Goal: Ask a question: Seek information or help from site administrators or community

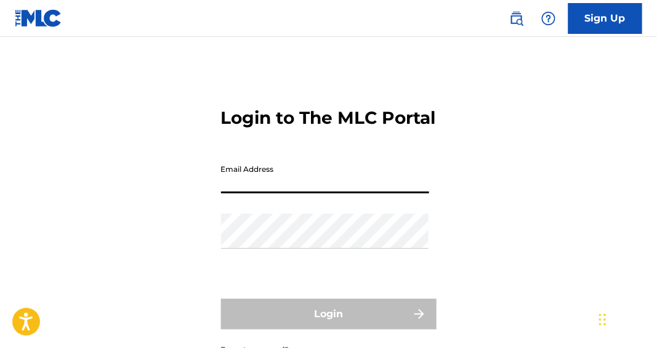
click at [274, 193] on input "Email Address" at bounding box center [325, 175] width 208 height 35
type input "[EMAIL_ADDRESS][DOMAIN_NAME]"
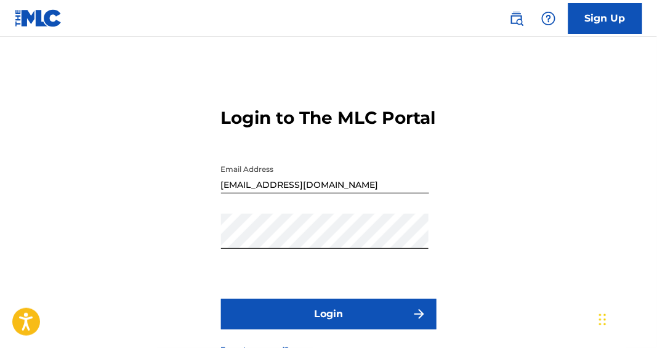
click at [306, 330] on button "Login" at bounding box center [329, 314] width 216 height 31
click at [221, 299] on button "Login" at bounding box center [329, 314] width 216 height 31
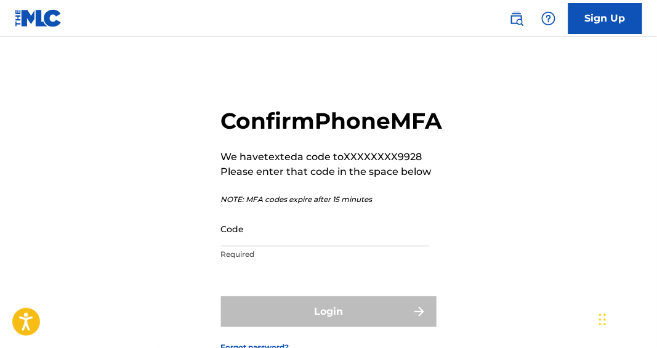
click at [260, 246] on input "Code" at bounding box center [325, 228] width 208 height 35
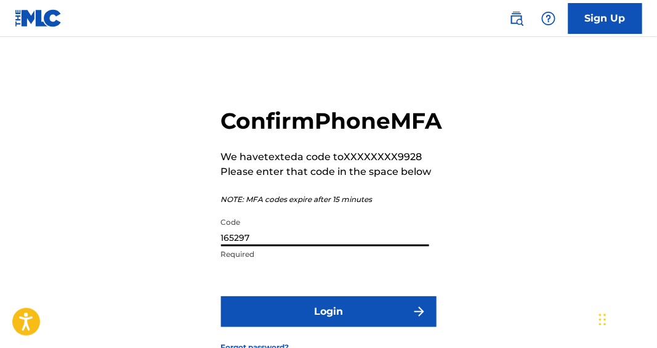
type input "165297"
click at [328, 327] on button "Login" at bounding box center [329, 311] width 216 height 31
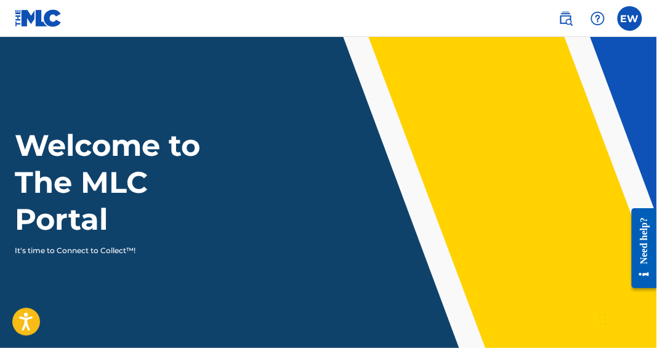
click at [631, 14] on label at bounding box center [630, 18] width 25 height 25
click at [630, 18] on input "EW [PERSON_NAME][GEOGRAPHIC_DATA][EMAIL_ADDRESS][DOMAIN_NAME] Notification Pref…" at bounding box center [630, 18] width 0 height 0
click at [631, 14] on div "EW EW Ellyn Wilson manorrose78@gmail.com Notification Preferences Profile Log o…" at bounding box center [630, 18] width 25 height 25
click at [629, 15] on label at bounding box center [630, 18] width 25 height 25
click at [630, 18] on input "EW [PERSON_NAME][GEOGRAPHIC_DATA][EMAIL_ADDRESS][DOMAIN_NAME] Notification Pref…" at bounding box center [630, 18] width 0 height 0
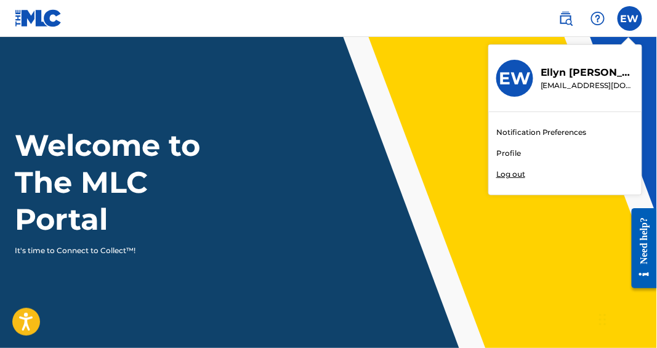
click at [531, 132] on link "Notification Preferences" at bounding box center [542, 132] width 91 height 11
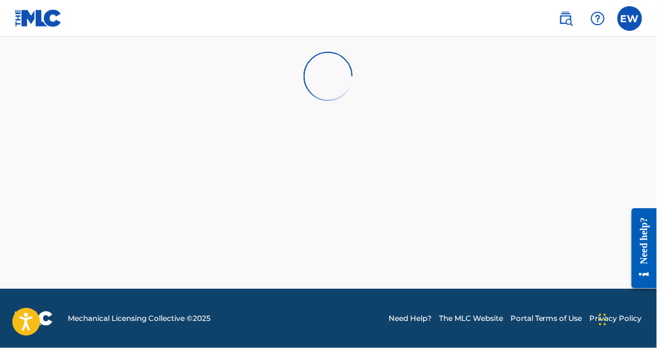
click at [571, 17] on img at bounding box center [566, 18] width 15 height 15
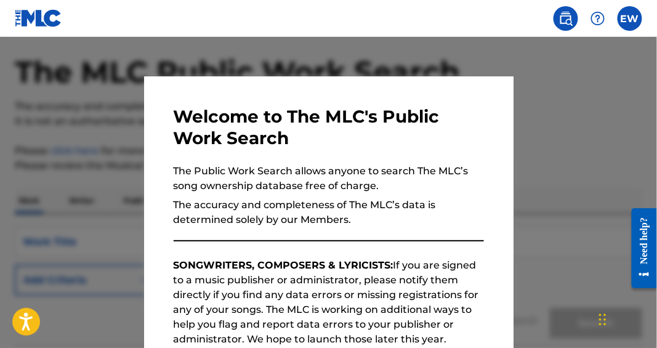
scroll to position [51, 0]
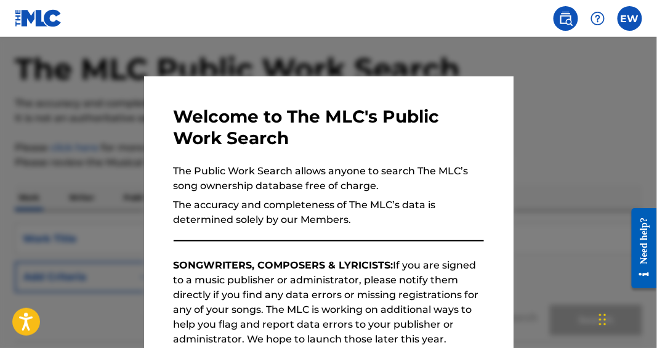
click at [609, 79] on div at bounding box center [328, 211] width 657 height 348
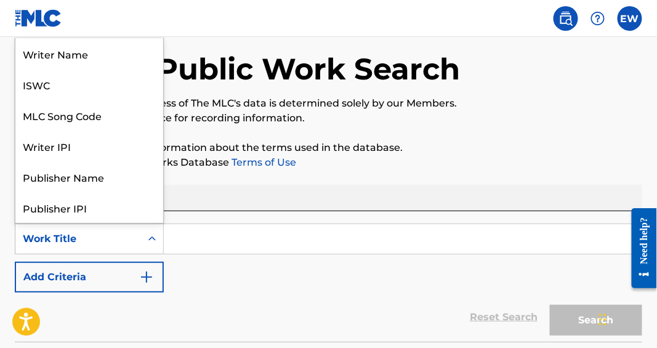
click at [150, 237] on icon "Search Form" at bounding box center [152, 239] width 12 height 12
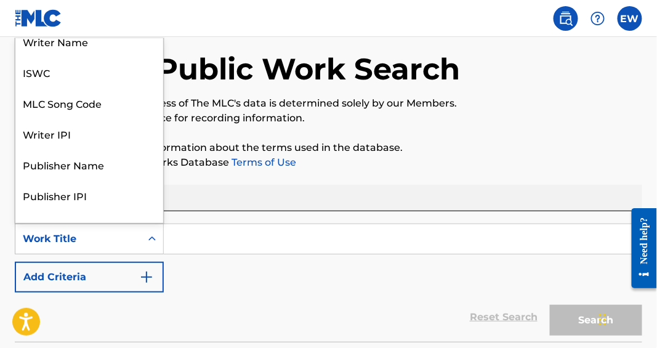
scroll to position [0, 0]
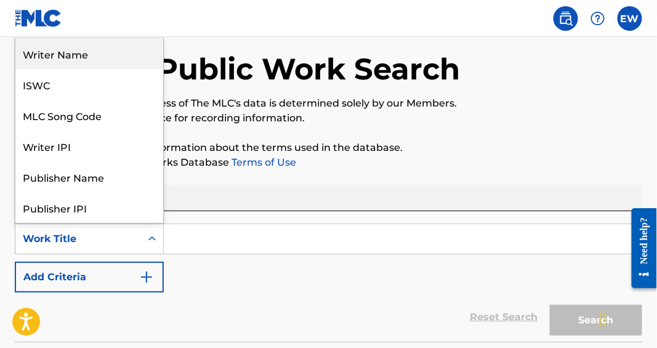
click at [88, 52] on div "Writer Name" at bounding box center [89, 53] width 148 height 31
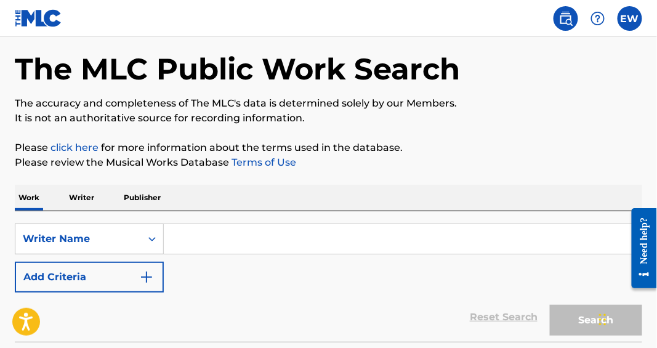
click at [188, 238] on input "Search Form" at bounding box center [403, 239] width 478 height 30
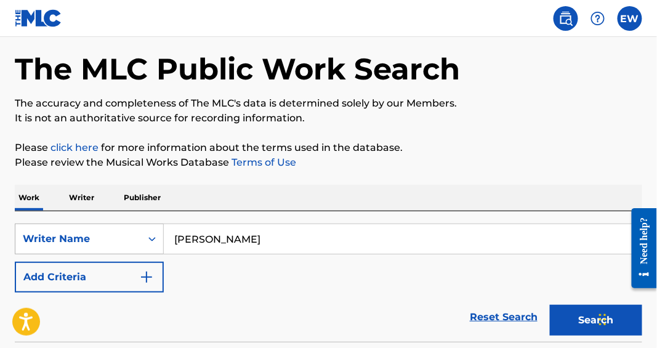
type input "Ellyn C Wilson"
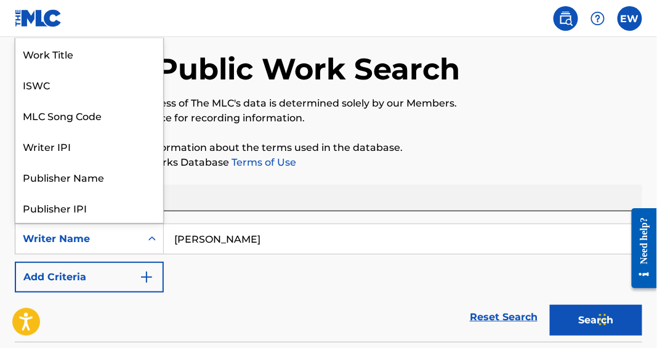
click at [152, 238] on icon "Search Form" at bounding box center [152, 239] width 12 height 12
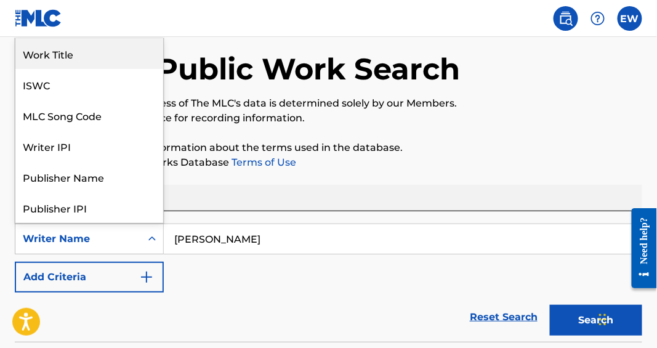
click at [84, 49] on div "Work Title" at bounding box center [89, 53] width 148 height 31
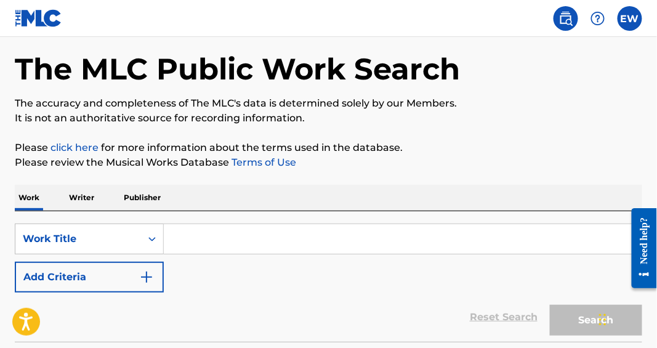
click at [179, 235] on input "Search Form" at bounding box center [403, 239] width 478 height 30
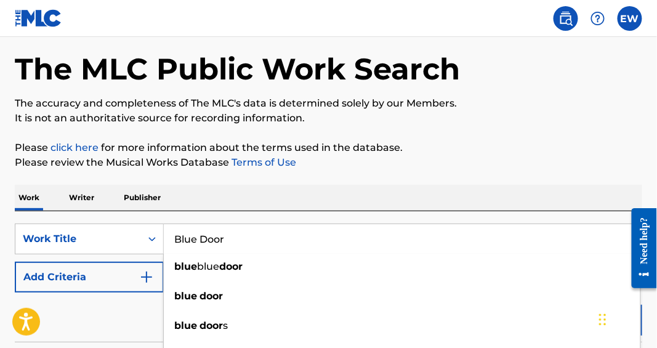
click at [269, 238] on input "Blue Door" at bounding box center [403, 239] width 478 height 30
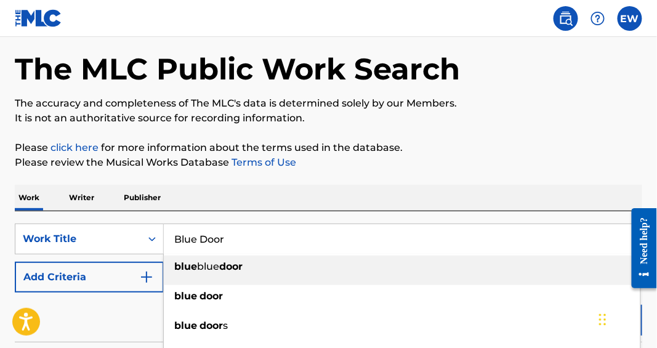
click at [341, 230] on input "Blue Door" at bounding box center [403, 239] width 478 height 30
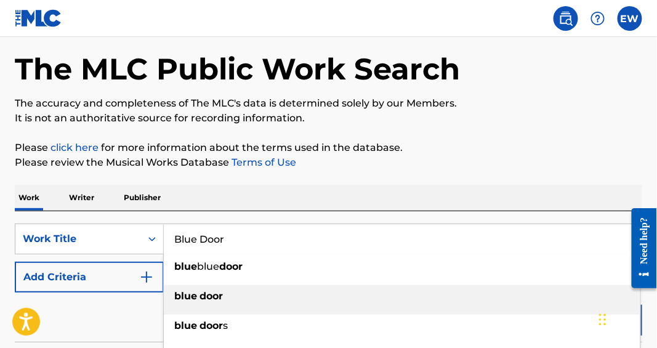
click at [198, 299] on span "Search Form" at bounding box center [198, 296] width 2 height 12
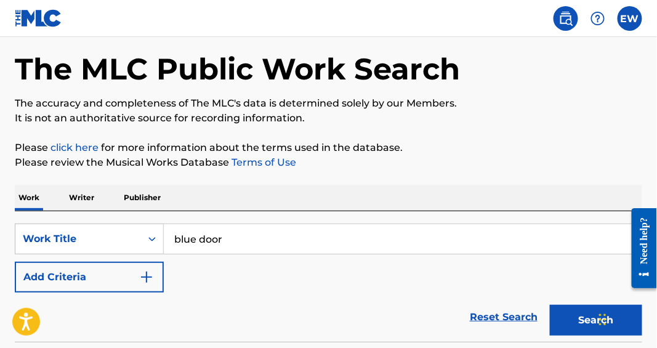
click at [179, 240] on input "blue door" at bounding box center [403, 239] width 478 height 30
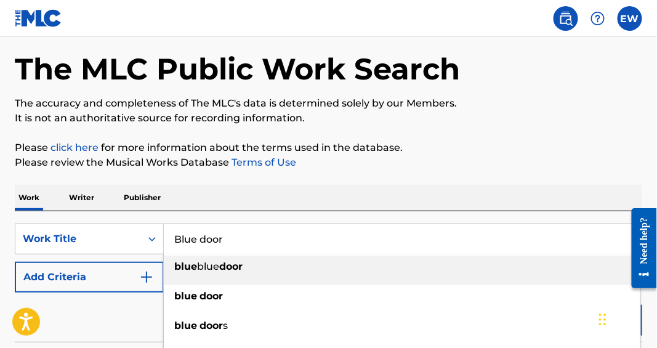
click at [205, 238] on input "Blue door" at bounding box center [403, 239] width 478 height 30
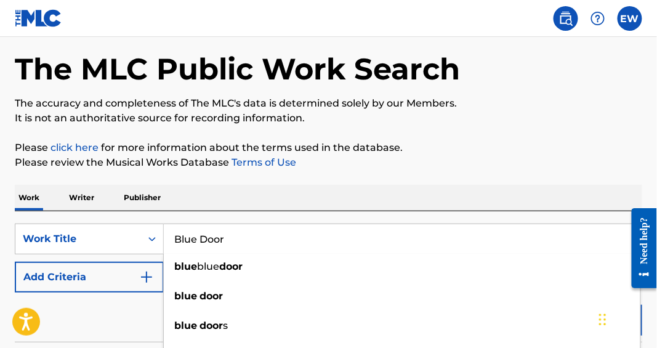
click at [596, 238] on input "Blue Door" at bounding box center [403, 239] width 478 height 30
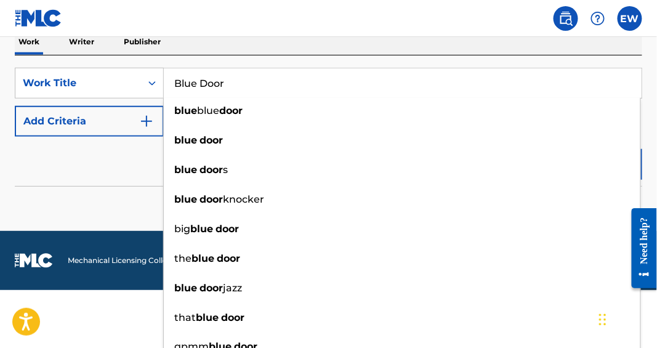
scroll to position [208, 0]
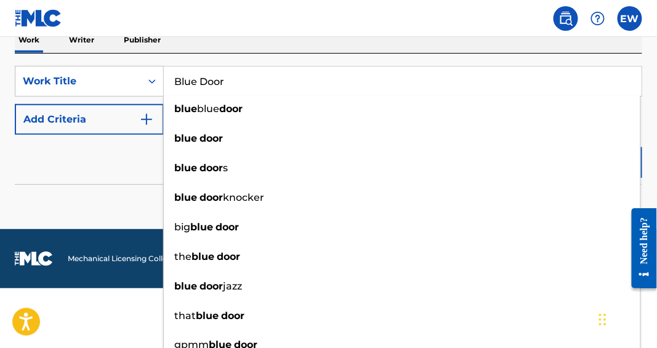
type input "Blue Door"
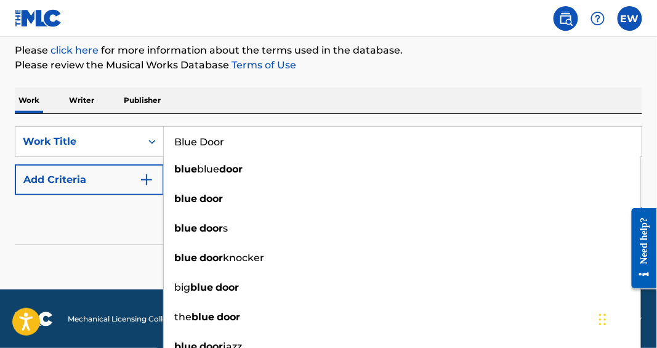
click at [127, 158] on form "SearchWithCriteria1190c862-e05c-430b-84c4-0e703b151e8a Work Title Blue Door blu…" at bounding box center [329, 185] width 628 height 118
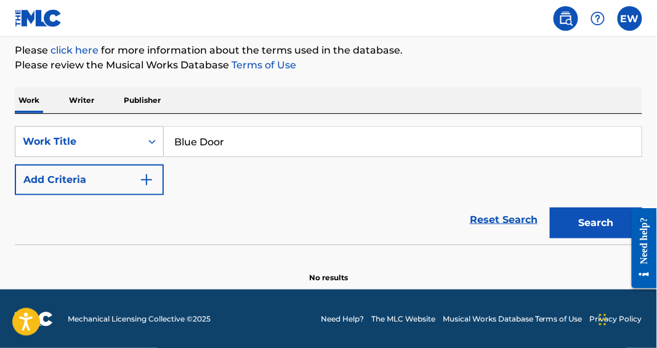
click at [598, 221] on button "Search" at bounding box center [596, 223] width 92 height 31
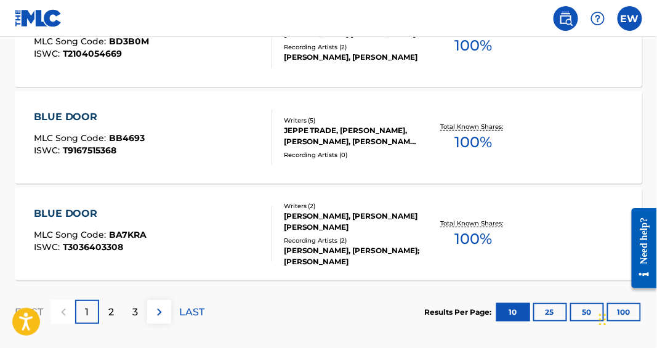
scroll to position [1118, 0]
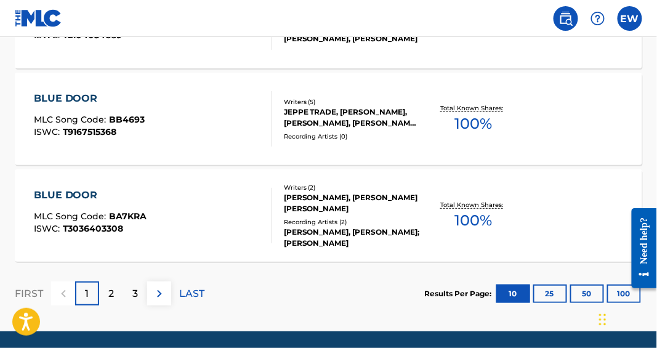
click at [106, 291] on div "2" at bounding box center [111, 294] width 24 height 24
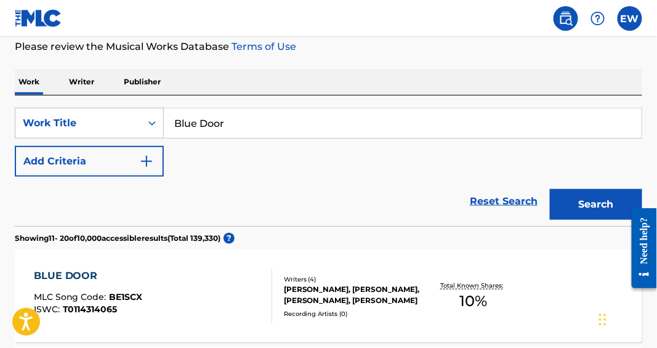
scroll to position [162, 0]
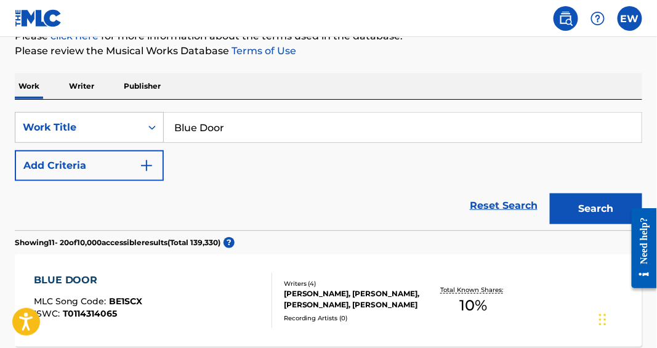
click at [88, 84] on p "Writer" at bounding box center [81, 86] width 33 height 26
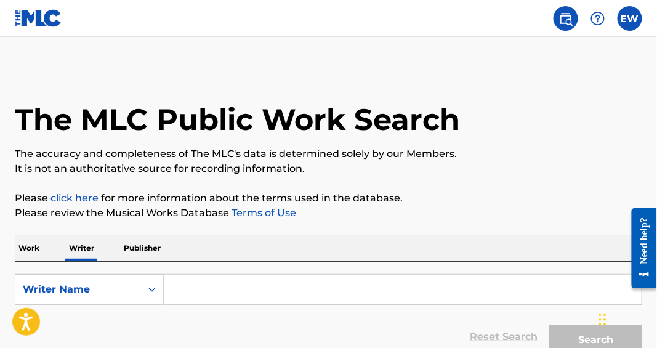
click at [191, 290] on input "Search Form" at bounding box center [403, 290] width 478 height 30
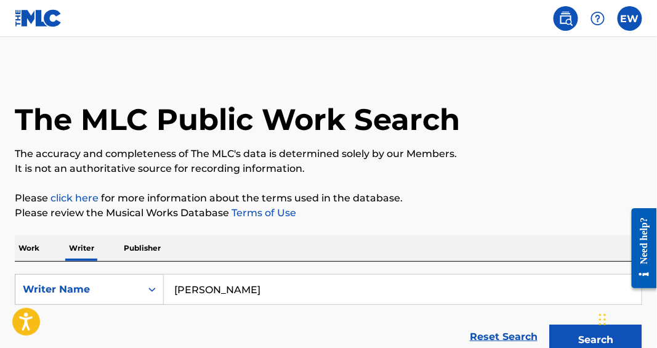
type input "Ellyn C Wilson"
click at [601, 336] on div "Chat Widget" at bounding box center [627, 318] width 62 height 59
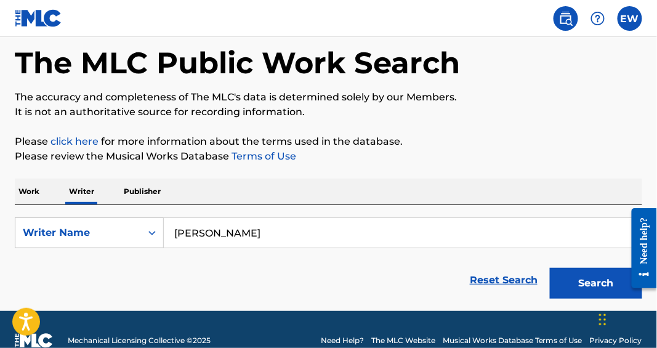
scroll to position [66, 0]
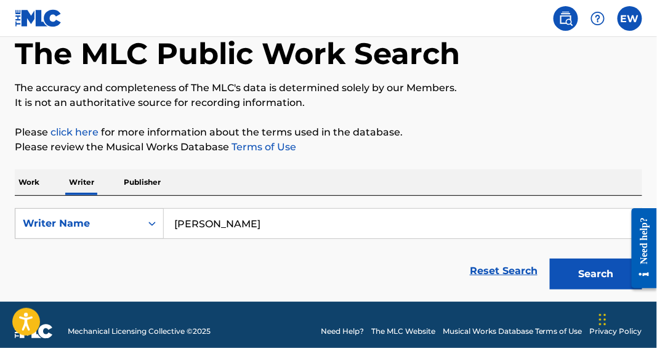
click at [594, 275] on button "Search" at bounding box center [596, 274] width 92 height 31
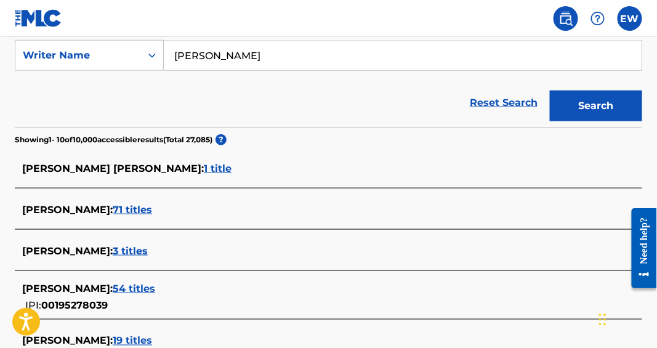
scroll to position [235, 0]
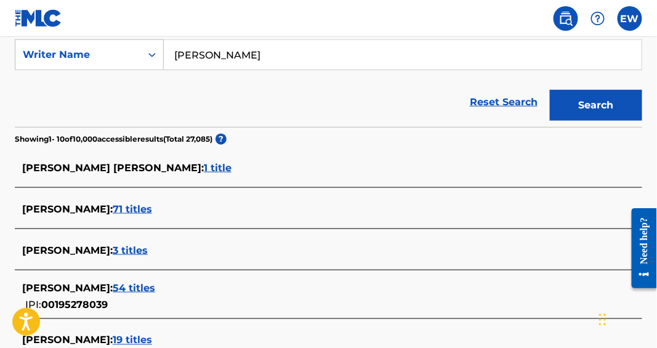
click at [204, 164] on span "1 title" at bounding box center [218, 168] width 28 height 12
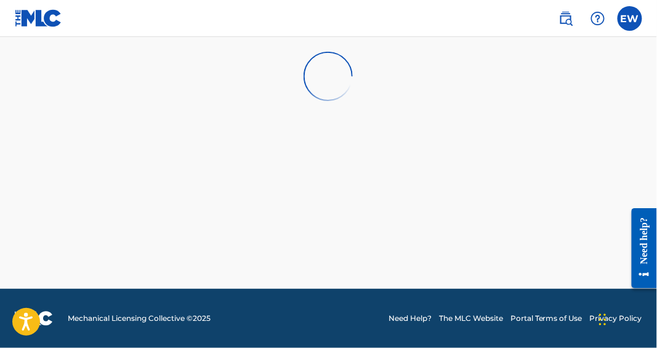
click at [600, 18] on img at bounding box center [598, 18] width 15 height 15
click at [593, 49] on link "Contact us" at bounding box center [599, 52] width 105 height 30
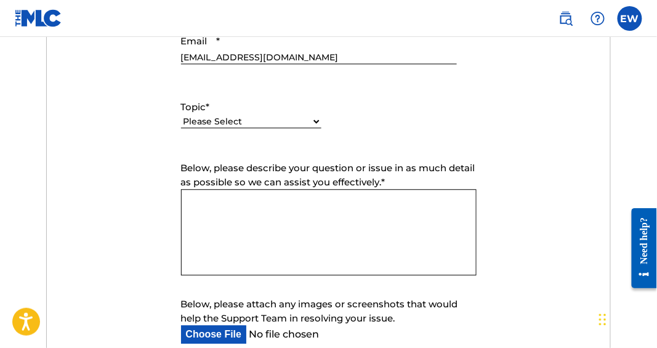
scroll to position [622, 0]
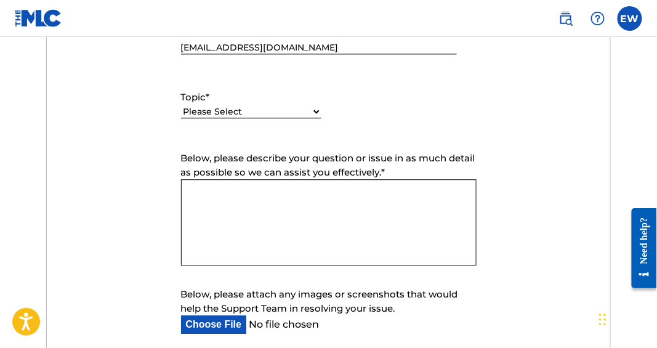
click at [227, 179] on textarea "Below, please describe your question or issue in as much detail as possible so …" at bounding box center [329, 222] width 296 height 86
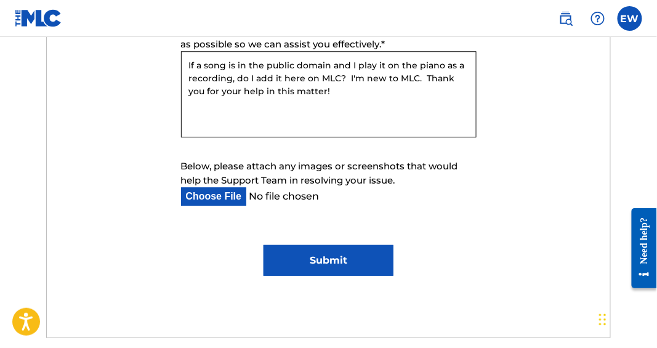
scroll to position [704, 0]
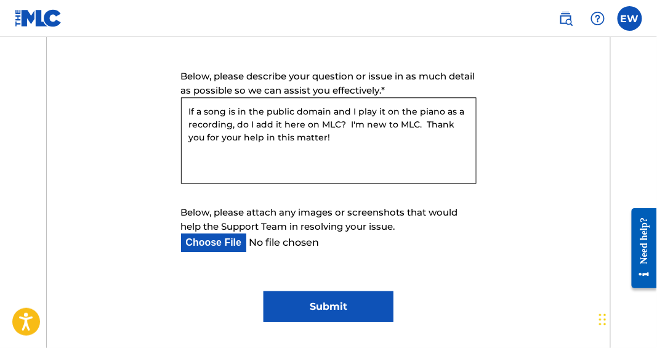
type textarea "If a song is in the public domain and I play it on the piano as a recording, do…"
click at [332, 291] on input "Submit" at bounding box center [328, 306] width 129 height 31
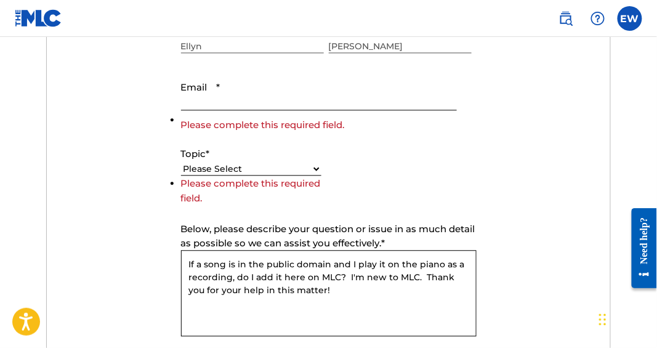
scroll to position [554, 0]
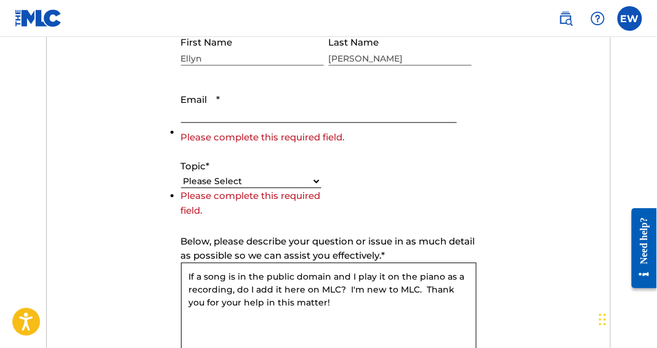
click at [317, 175] on select "Please Select I need help with my account I need help with managing my catalog …" at bounding box center [251, 181] width 140 height 13
select select "I need help with information about The MLC"
click at [181, 175] on select "Please Select I need help with my account I need help with managing my catalog …" at bounding box center [251, 181] width 140 height 13
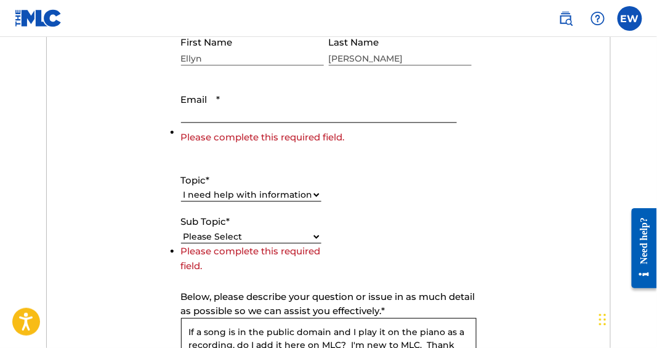
click at [314, 230] on select "Please Select I have a question about The MLC and its operation Why do I need t…" at bounding box center [251, 236] width 140 height 13
select select "I have a question about The MLC and its operation"
click at [181, 230] on select "Please Select I have a question about The MLC and its operation Why do I need t…" at bounding box center [251, 236] width 140 height 13
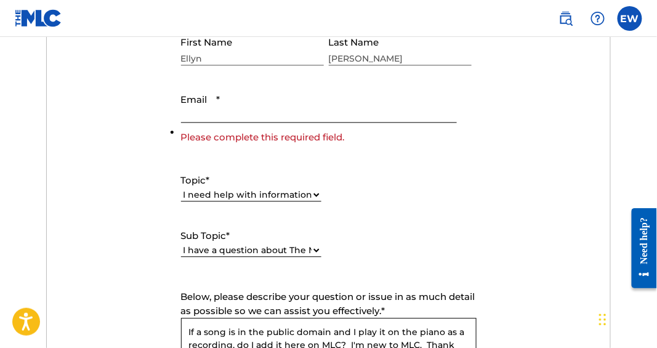
click at [251, 99] on input "Email *" at bounding box center [319, 104] width 276 height 35
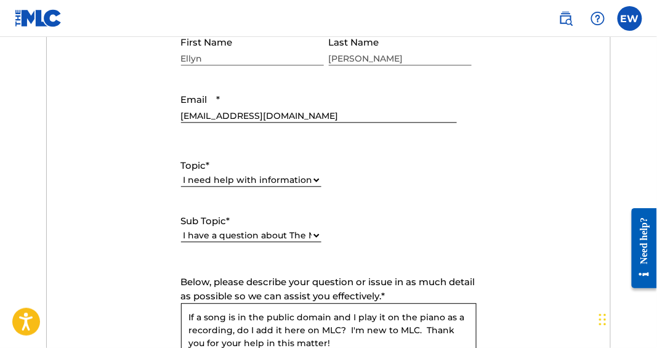
type input "ellyncw2@outlook.com"
click at [490, 147] on form "Submit a request Typical reply time: within hours via email First Name Ellyn La…" at bounding box center [329, 242] width 564 height 571
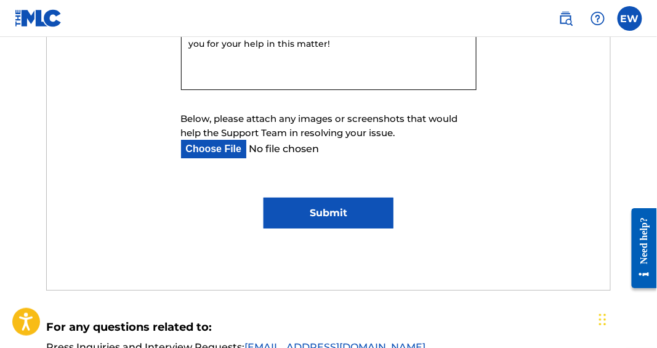
scroll to position [855, 0]
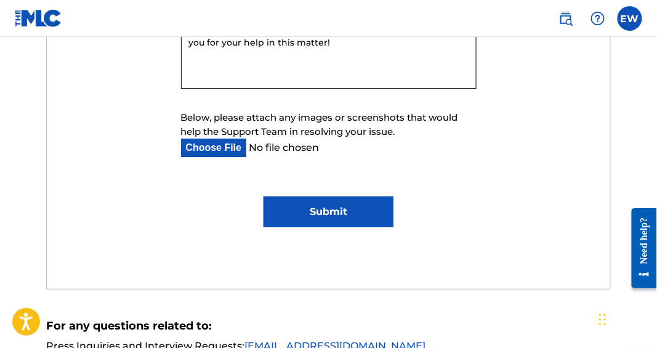
click at [331, 205] on input "Submit" at bounding box center [328, 212] width 129 height 31
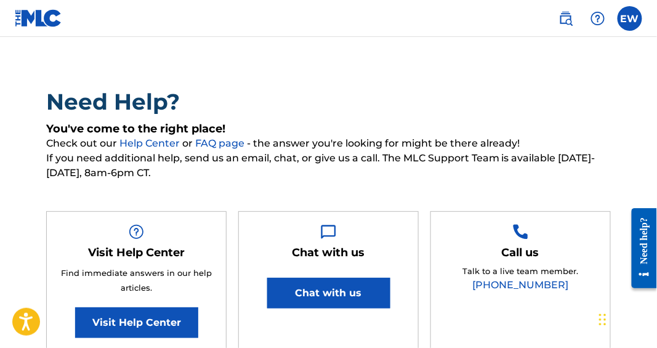
scroll to position [43, 0]
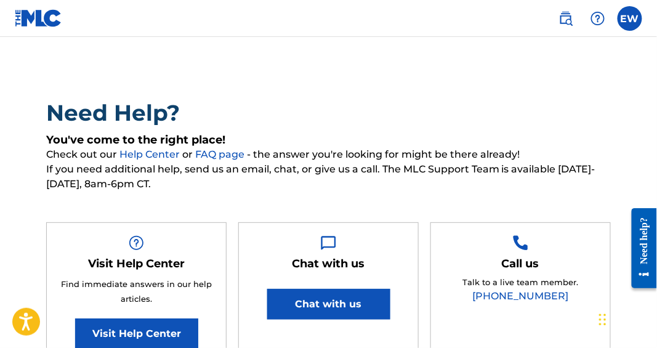
click at [370, 304] on button "Chat with us" at bounding box center [328, 304] width 123 height 31
click at [467, 12] on nav "EW EW Ellyn Wilson manorrose78@gmail.com Notification Preferences Profile Log o…" at bounding box center [328, 18] width 657 height 37
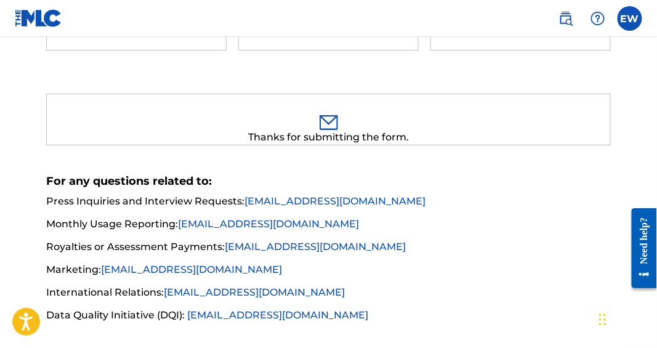
scroll to position [409, 0]
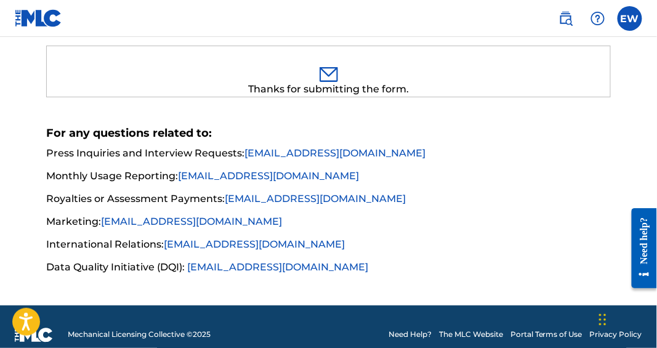
click at [643, 269] on div "Need help?" at bounding box center [644, 248] width 17 height 62
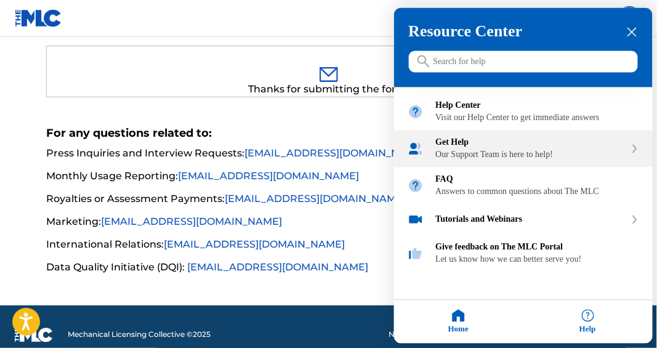
click at [635, 153] on icon "Get Help" at bounding box center [635, 148] width 3 height 7
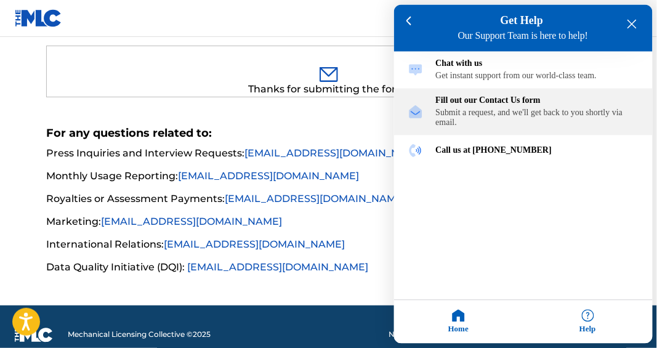
click at [539, 112] on div "Submit a request, and we'll get back to you shortly via email." at bounding box center [537, 118] width 203 height 20
click at [505, 113] on div "Submit a request, and we'll get back to you shortly via email." at bounding box center [537, 118] width 203 height 20
click at [471, 106] on div "Fill out our Contact Us form" at bounding box center [537, 101] width 203 height 10
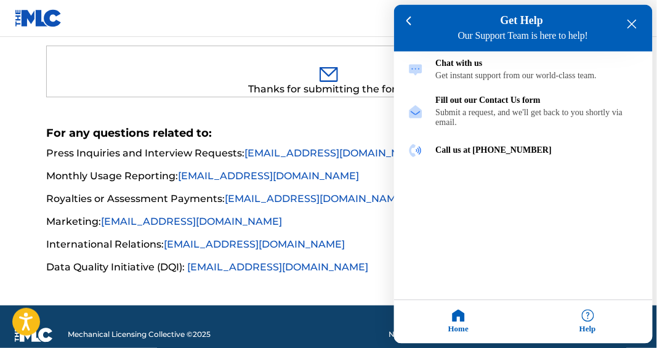
click at [641, 22] on div "Get Help Our Support Team is here to help!" at bounding box center [523, 28] width 259 height 47
click at [407, 24] on icon at bounding box center [410, 22] width 6 height 10
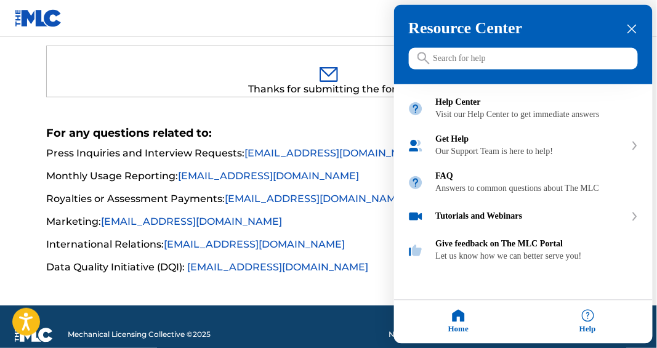
click at [635, 27] on icon "close resource center" at bounding box center [632, 29] width 9 height 9
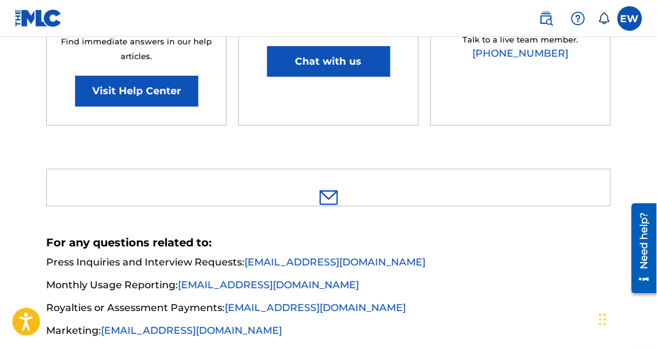
scroll to position [284, 0]
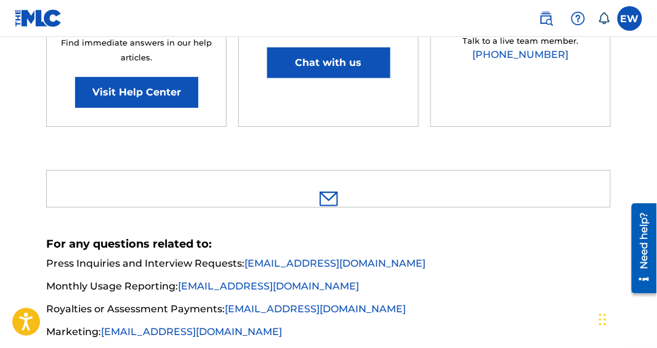
click at [327, 192] on img at bounding box center [329, 199] width 18 height 15
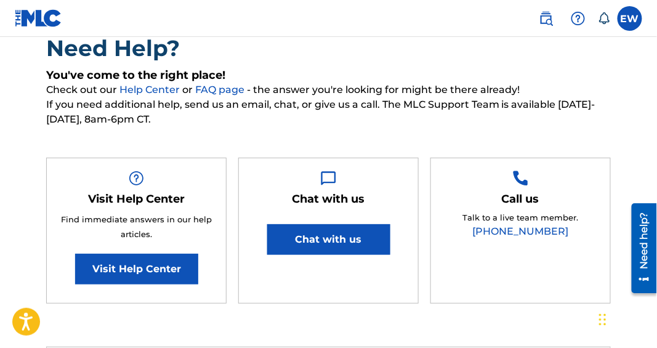
scroll to position [92, 0]
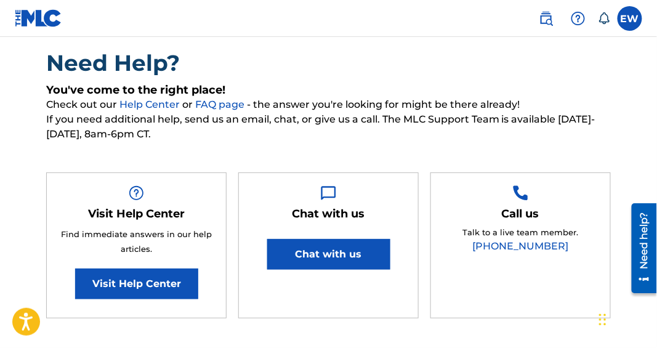
click at [168, 102] on link "Help Center" at bounding box center [151, 105] width 63 height 12
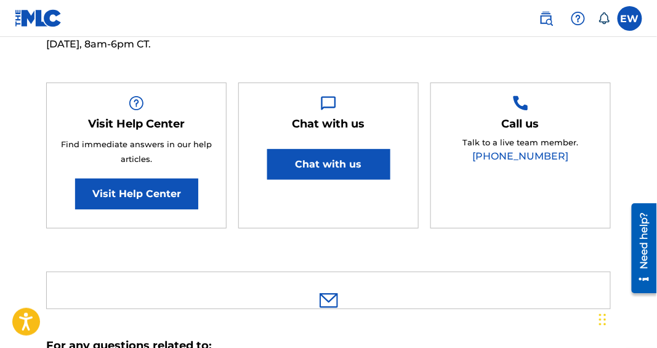
scroll to position [0, 0]
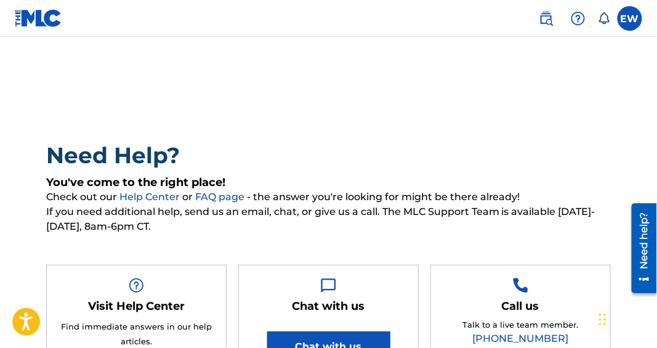
click at [49, 22] on img at bounding box center [38, 18] width 47 height 18
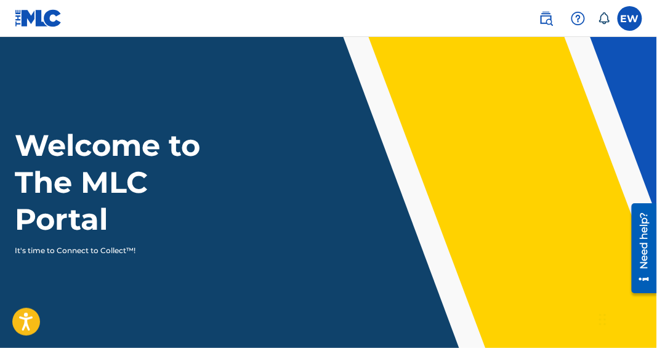
scroll to position [304, 0]
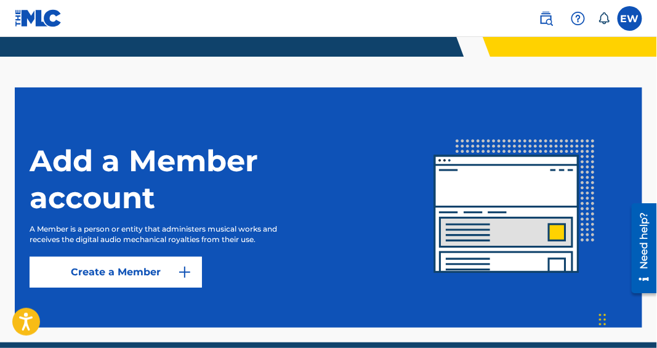
click at [631, 20] on label at bounding box center [630, 18] width 25 height 25
click at [630, 18] on input "EW [PERSON_NAME][GEOGRAPHIC_DATA][EMAIL_ADDRESS][DOMAIN_NAME] Notification Pref…" at bounding box center [630, 18] width 0 height 0
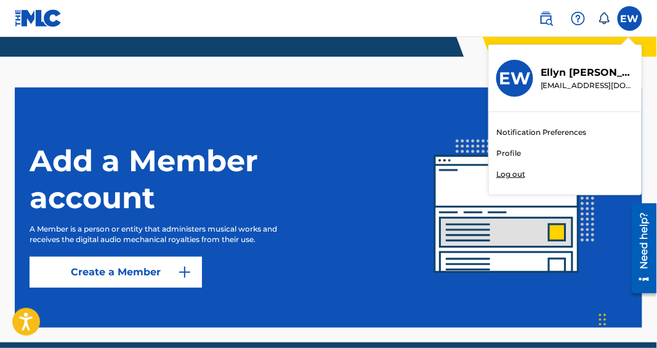
click at [506, 153] on link "Profile" at bounding box center [509, 153] width 25 height 11
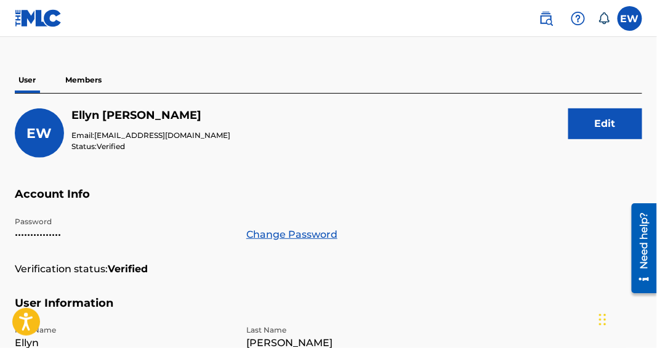
scroll to position [77, 0]
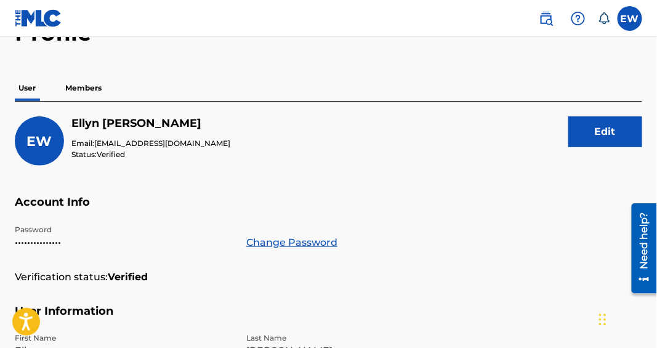
click at [89, 87] on p "Members" at bounding box center [84, 88] width 44 height 26
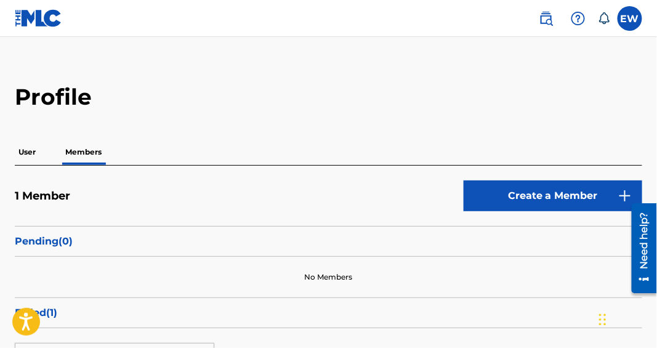
scroll to position [7, 0]
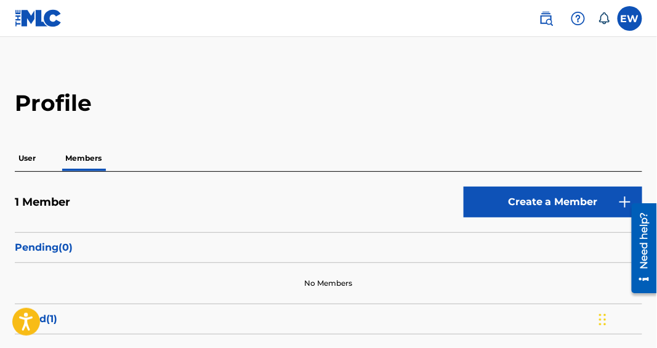
click at [625, 22] on label at bounding box center [630, 18] width 25 height 25
click at [630, 18] on input "EW [PERSON_NAME][GEOGRAPHIC_DATA][EMAIL_ADDRESS][DOMAIN_NAME] Notification Pref…" at bounding box center [630, 18] width 0 height 0
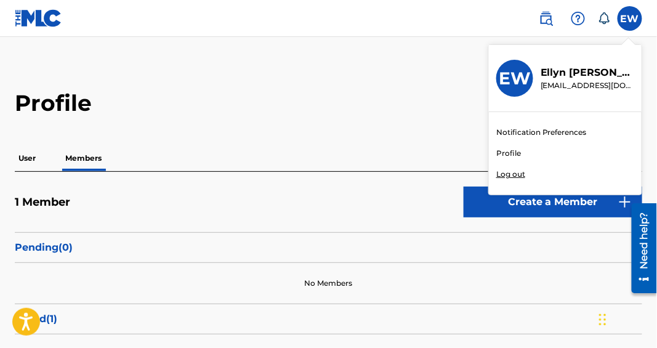
click at [508, 172] on p "Log out" at bounding box center [511, 174] width 29 height 11
click at [630, 18] on input "EW [PERSON_NAME][GEOGRAPHIC_DATA][EMAIL_ADDRESS][DOMAIN_NAME] Notification Pref…" at bounding box center [630, 18] width 0 height 0
